Goal: Task Accomplishment & Management: Use online tool/utility

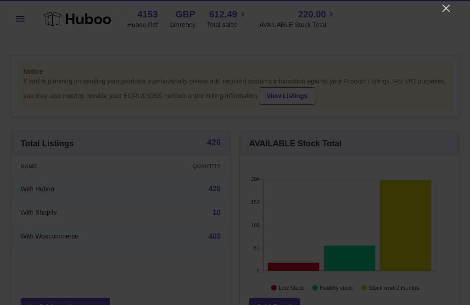
click at [445, 13] on icon "Close" at bounding box center [446, 8] width 11 height 11
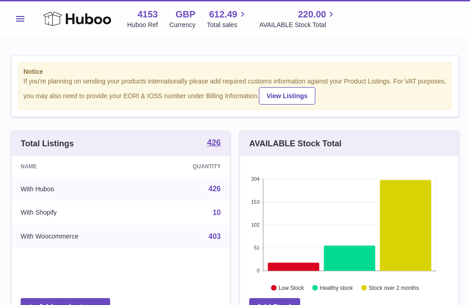
click at [16, 19] on span "Menu" at bounding box center [20, 19] width 8 height 6
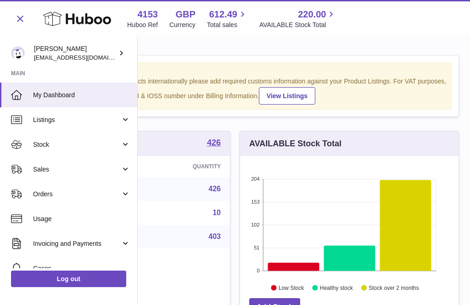
click at [56, 146] on span "Stock" at bounding box center [77, 145] width 88 height 9
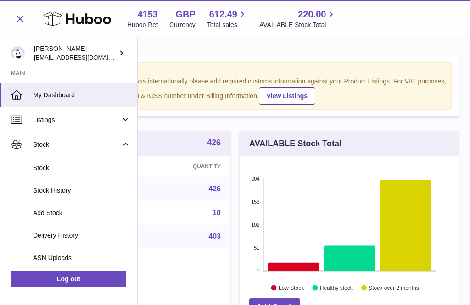
click at [52, 212] on span "Add Stock" at bounding box center [81, 213] width 97 height 9
click at [431, 26] on div "Menu Huboo 4153 Huboo Ref GBP Currency 612.49 Total sales 220.00 AVAILABLE Stoc…" at bounding box center [235, 18] width 448 height 21
click at [22, 19] on span "Menu" at bounding box center [20, 19] width 8 height 6
